Goal: Task Accomplishment & Management: Use online tool/utility

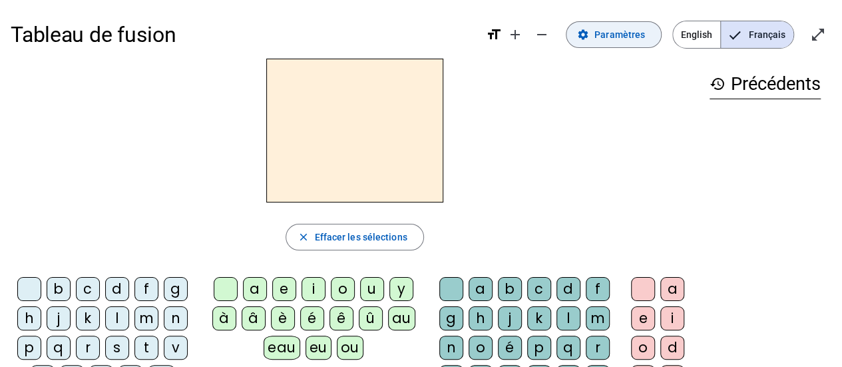
click at [635, 34] on span "Paramètres" at bounding box center [619, 35] width 51 height 16
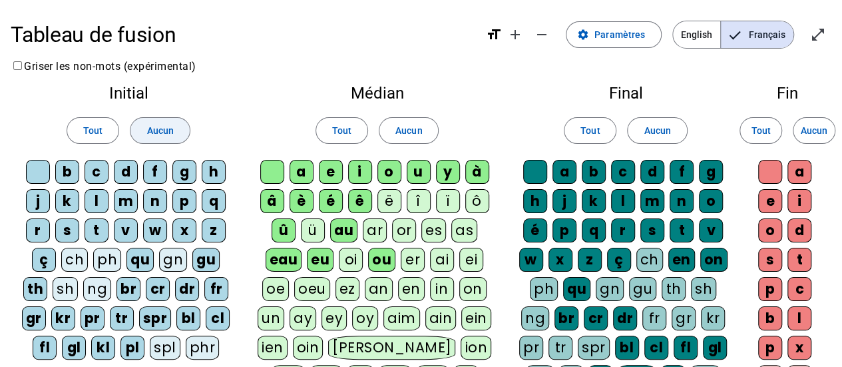
click at [146, 132] on span "Aucun" at bounding box center [159, 130] width 27 height 16
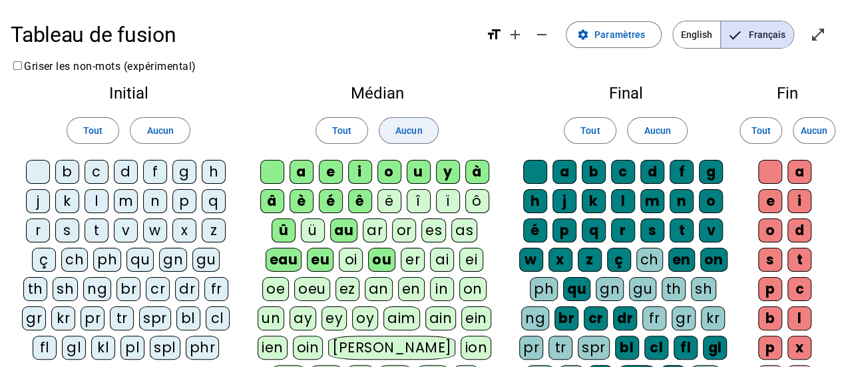
click at [427, 134] on span at bounding box center [408, 130] width 59 height 32
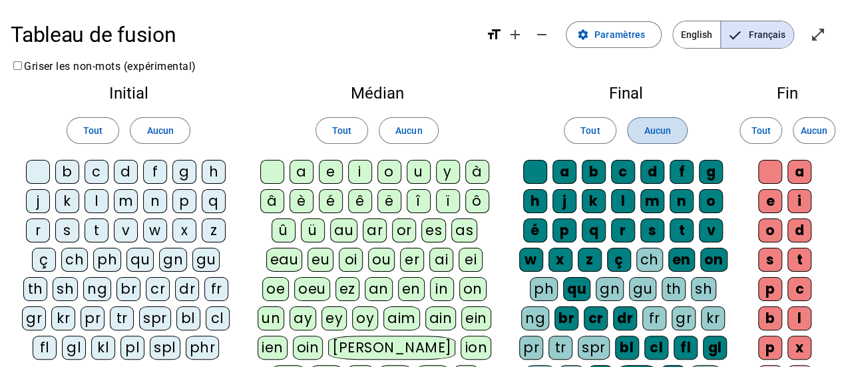
click at [664, 128] on span "Aucun" at bounding box center [656, 130] width 27 height 16
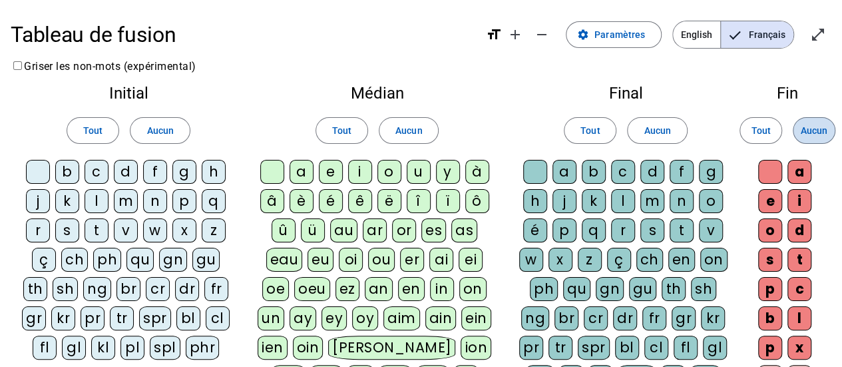
click at [806, 130] on span "Aucun" at bounding box center [813, 130] width 27 height 16
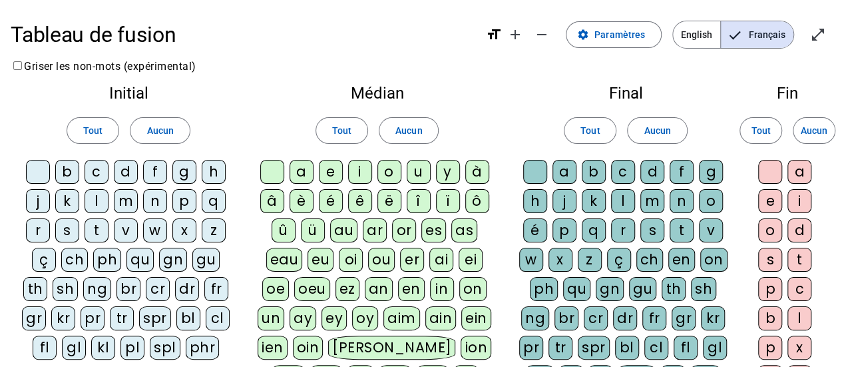
click at [126, 178] on div "d" at bounding box center [126, 172] width 24 height 24
click at [128, 200] on div "m" at bounding box center [126, 201] width 24 height 24
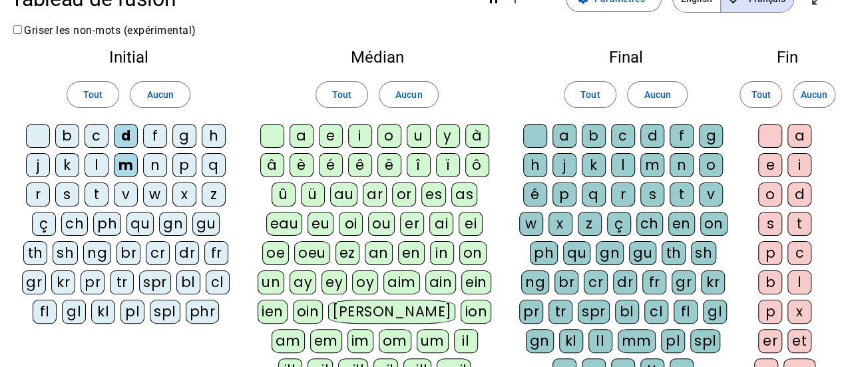
scroll to position [32, 0]
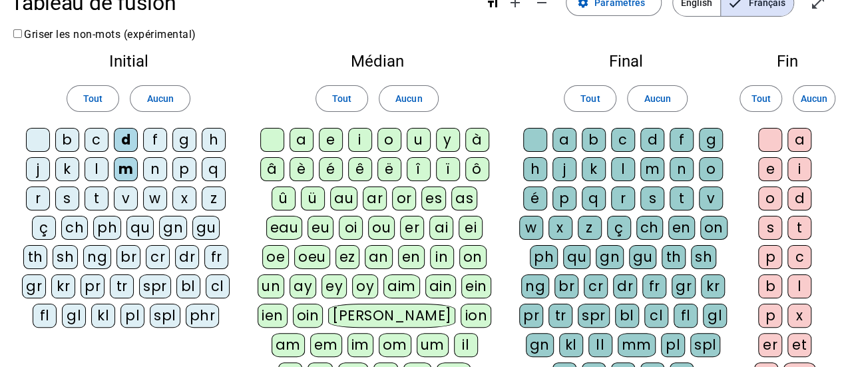
click at [89, 170] on div "l" at bounding box center [97, 169] width 24 height 24
click at [98, 196] on div "t" at bounding box center [97, 198] width 24 height 24
click at [299, 138] on div "a" at bounding box center [301, 140] width 24 height 24
click at [327, 136] on div "e" at bounding box center [331, 140] width 24 height 24
click at [426, 137] on div "u" at bounding box center [419, 140] width 24 height 24
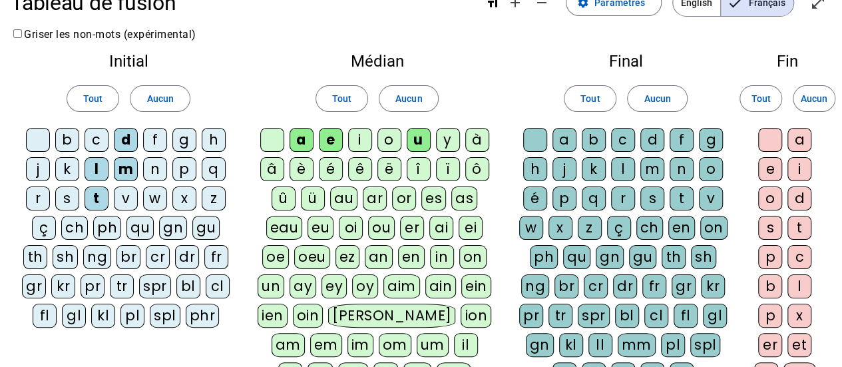
click at [568, 134] on div "a" at bounding box center [564, 140] width 24 height 24
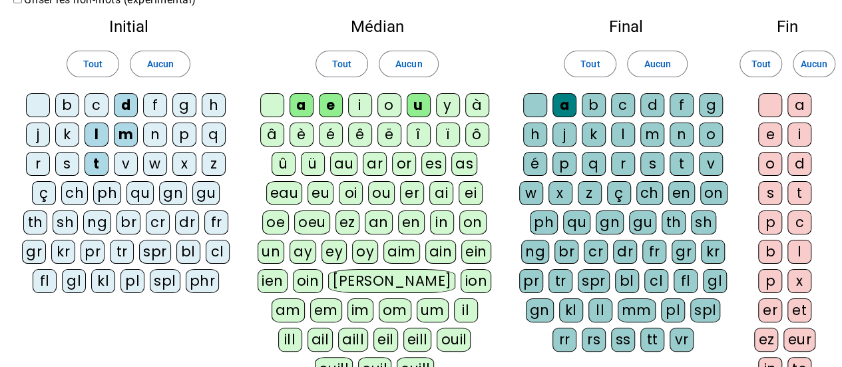
scroll to position [65, 0]
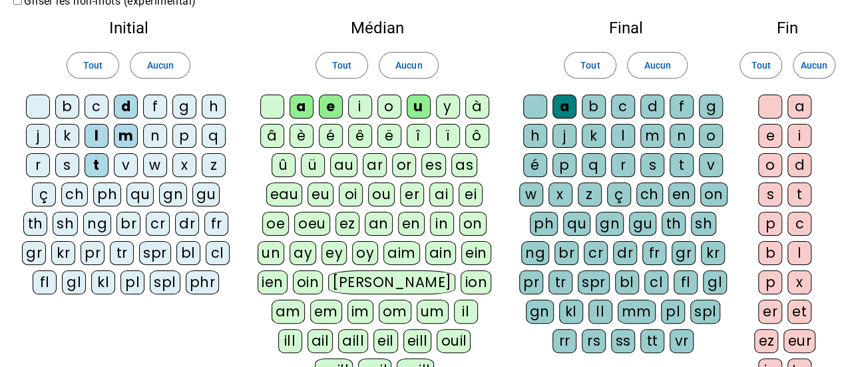
click at [770, 133] on div "e" at bounding box center [770, 136] width 24 height 24
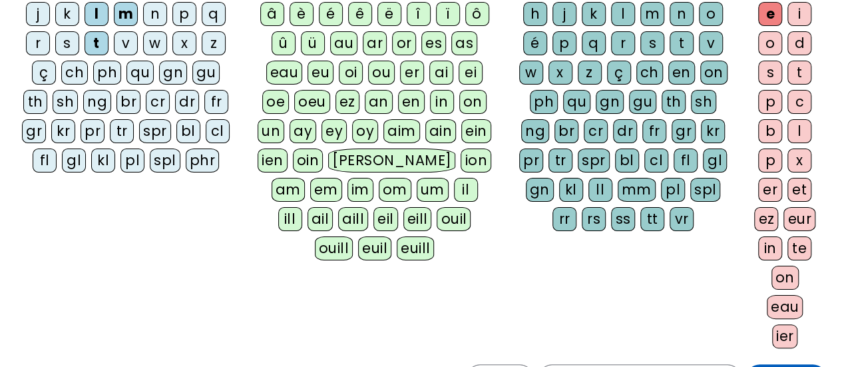
scroll to position [186, 0]
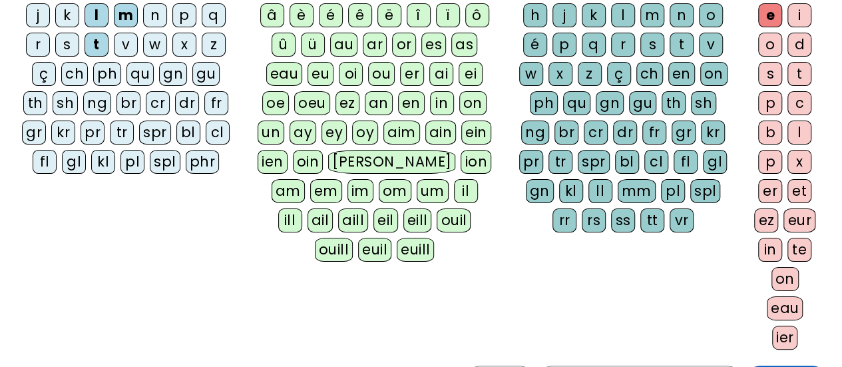
click at [806, 122] on div "l" at bounding box center [799, 132] width 24 height 24
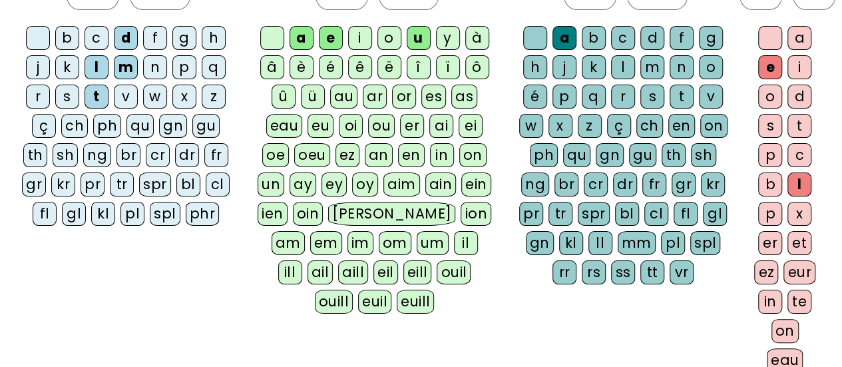
scroll to position [131, 0]
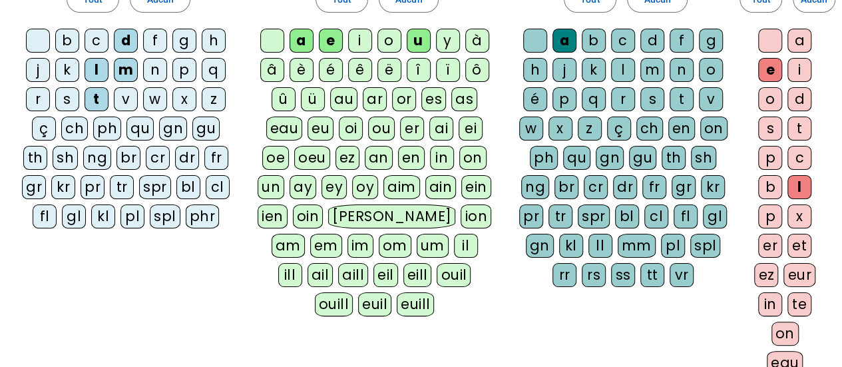
click at [795, 100] on div "d" at bounding box center [799, 99] width 24 height 24
click at [676, 100] on div "t" at bounding box center [681, 99] width 24 height 24
click at [625, 73] on div "l" at bounding box center [623, 70] width 24 height 24
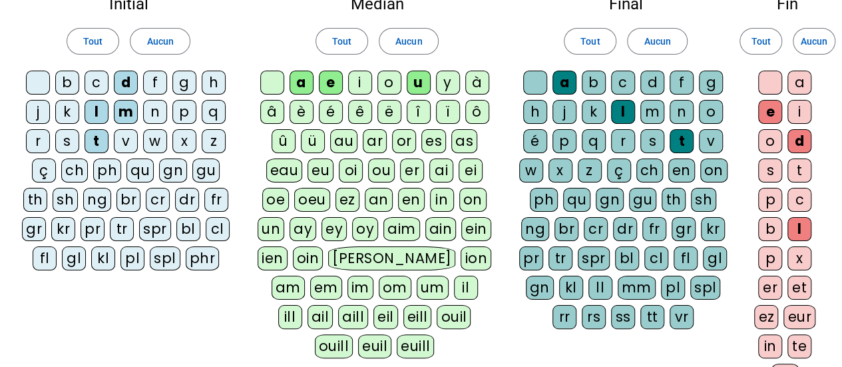
scroll to position [88, 0]
click at [532, 83] on div at bounding box center [535, 83] width 24 height 24
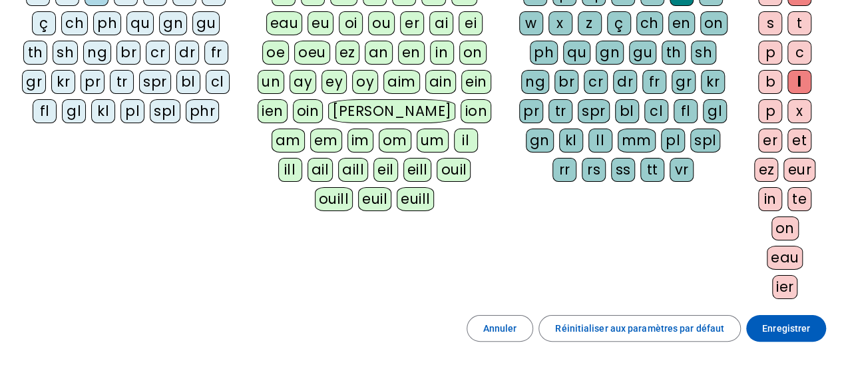
scroll to position [242, 0]
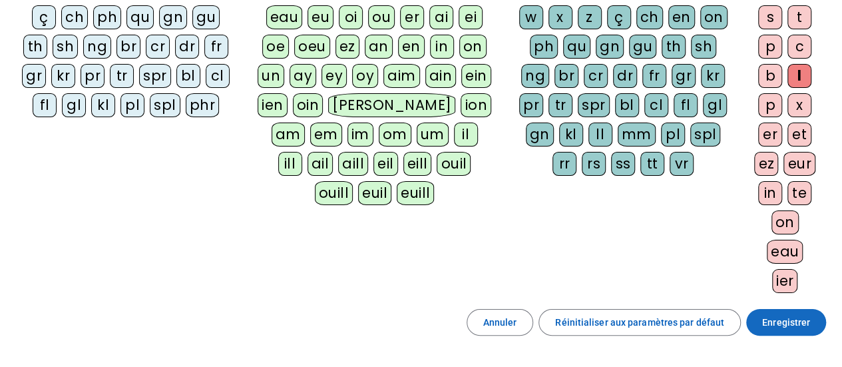
click at [766, 320] on span "Enregistrer" at bounding box center [786, 322] width 48 height 16
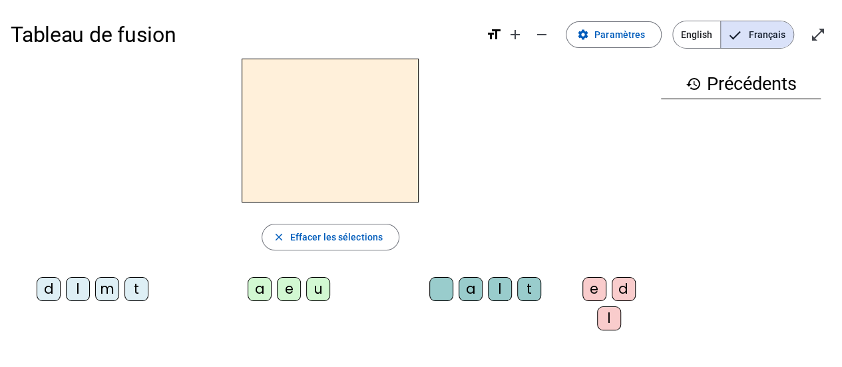
click at [104, 288] on div "m" at bounding box center [107, 289] width 24 height 24
click at [250, 289] on div "a" at bounding box center [260, 289] width 24 height 24
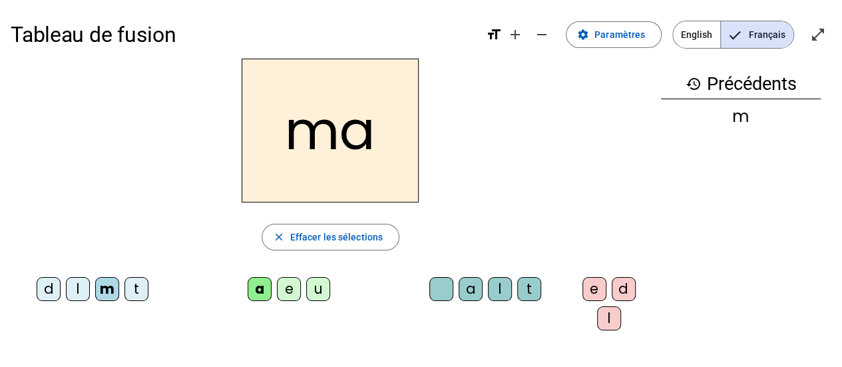
click at [493, 293] on div "l" at bounding box center [500, 289] width 24 height 24
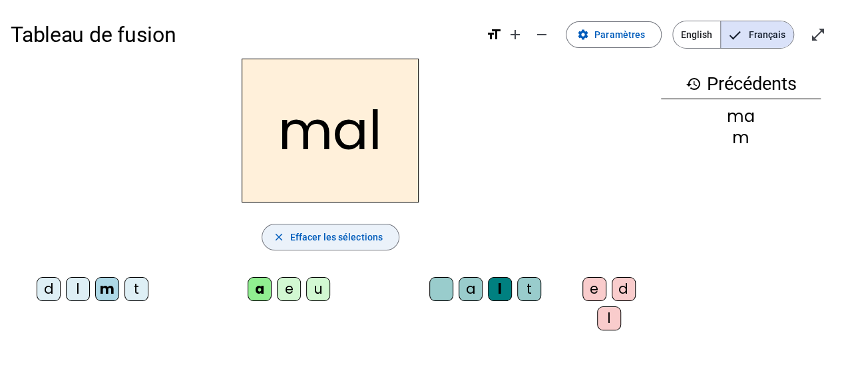
click at [341, 232] on span "Effacer les sélections" at bounding box center [336, 237] width 92 height 16
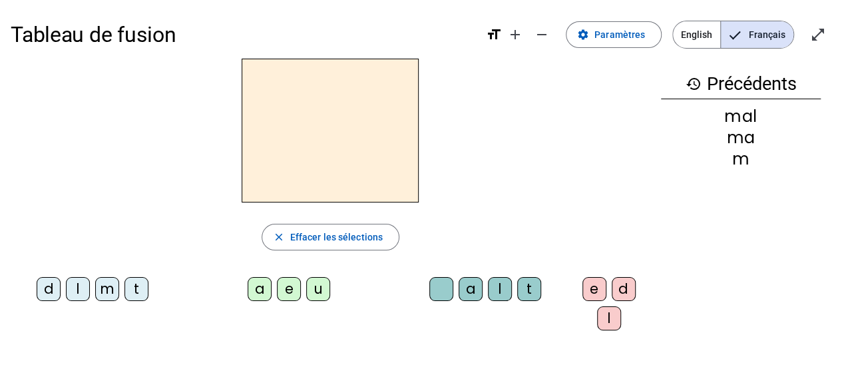
click at [75, 287] on div "l" at bounding box center [78, 289] width 24 height 24
click at [460, 286] on div "a" at bounding box center [470, 289] width 24 height 24
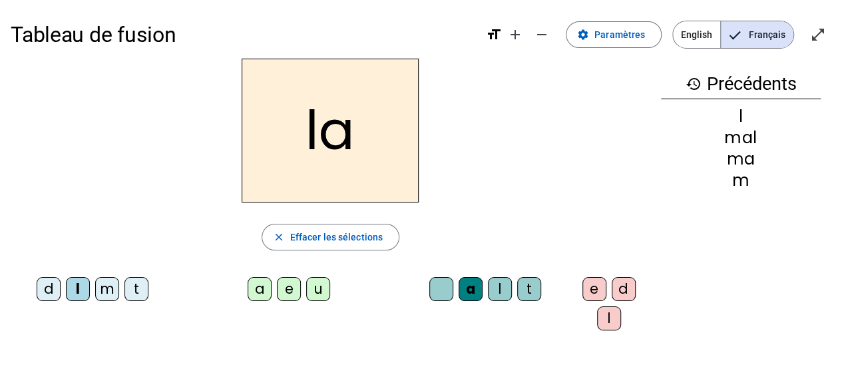
click at [289, 287] on div "e" at bounding box center [289, 289] width 24 height 24
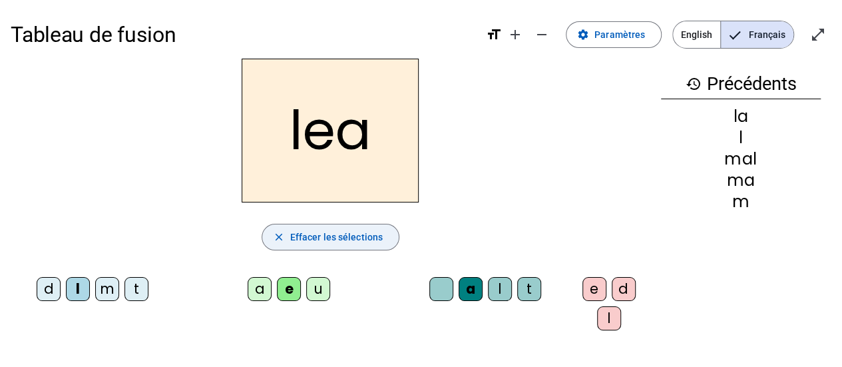
click at [346, 237] on span "Effacer les sélections" at bounding box center [336, 237] width 92 height 16
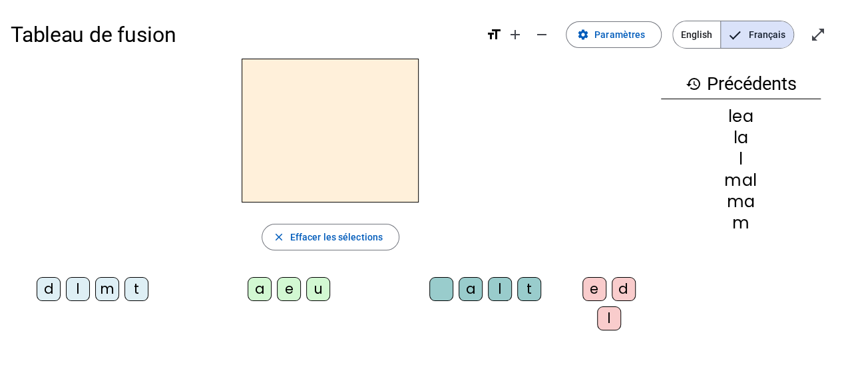
click at [71, 293] on div "l" at bounding box center [78, 289] width 24 height 24
click at [586, 295] on div "e" at bounding box center [594, 289] width 24 height 24
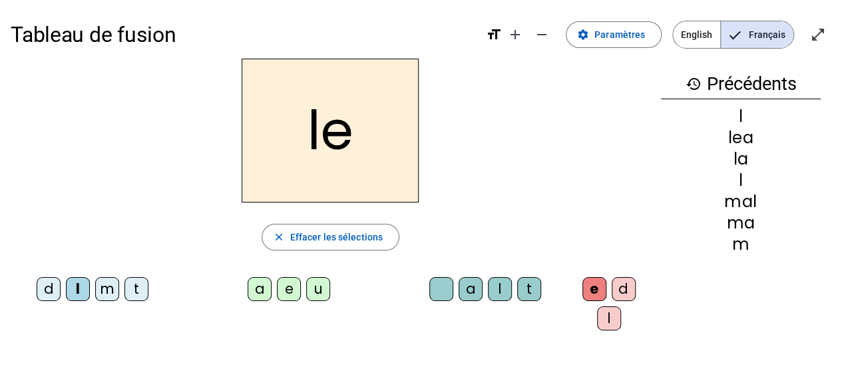
click at [438, 290] on div at bounding box center [441, 289] width 24 height 24
drag, startPoint x: 434, startPoint y: 291, endPoint x: 423, endPoint y: 293, distance: 11.6
drag, startPoint x: 423, startPoint y: 293, endPoint x: 416, endPoint y: 296, distance: 7.8
click at [416, 296] on div "a l t" at bounding box center [488, 291] width 159 height 29
click at [312, 287] on div "u" at bounding box center [318, 289] width 24 height 24
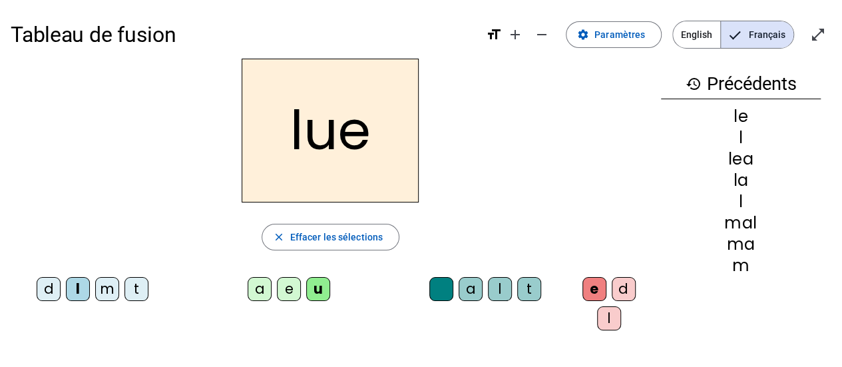
click at [320, 218] on div "lue close Effacer les sélections d l m t a e u a l t e d l" at bounding box center [330, 200] width 639 height 282
click at [327, 239] on span "Effacer les sélections" at bounding box center [336, 237] width 92 height 16
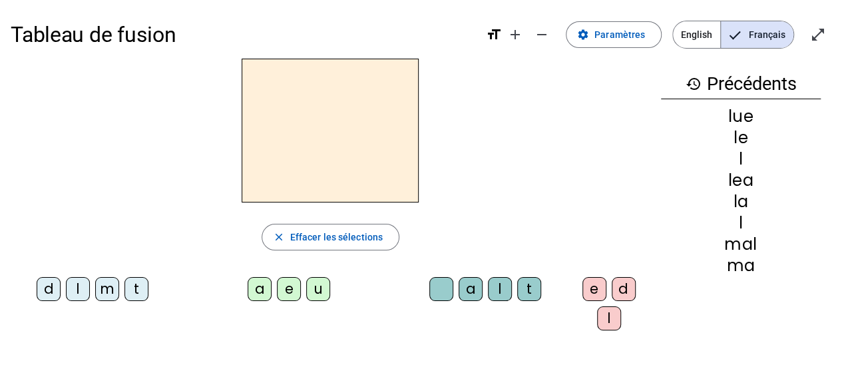
click at [76, 289] on div "l" at bounding box center [78, 289] width 24 height 24
click at [315, 282] on div "u" at bounding box center [318, 289] width 24 height 24
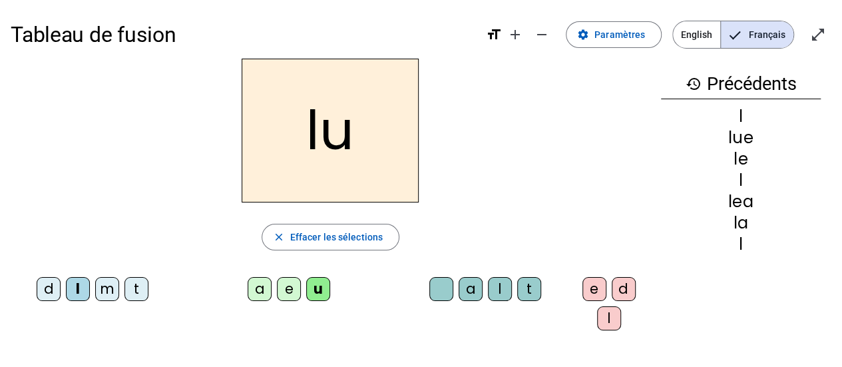
click at [140, 291] on div "t" at bounding box center [136, 289] width 24 height 24
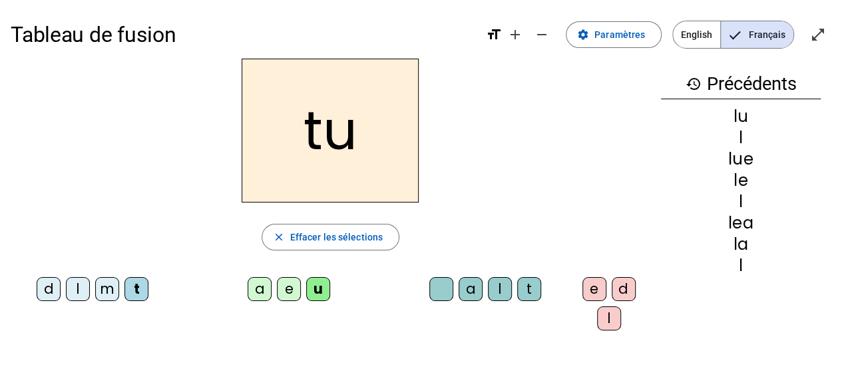
click at [283, 293] on div "e" at bounding box center [289, 289] width 24 height 24
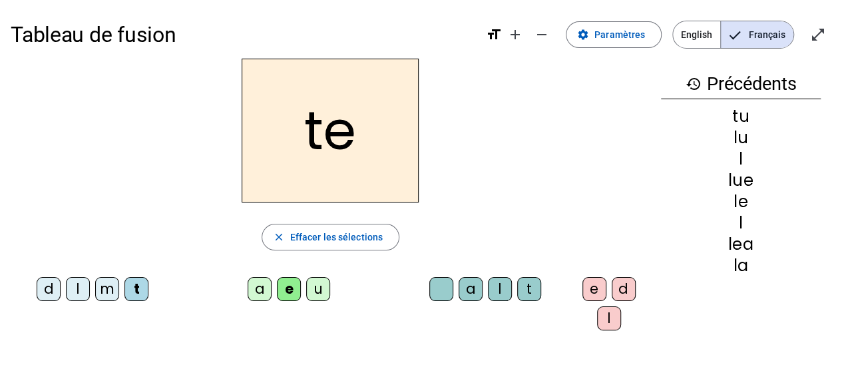
click at [257, 285] on div "a" at bounding box center [260, 289] width 24 height 24
